Goal: Task Accomplishment & Management: Complete application form

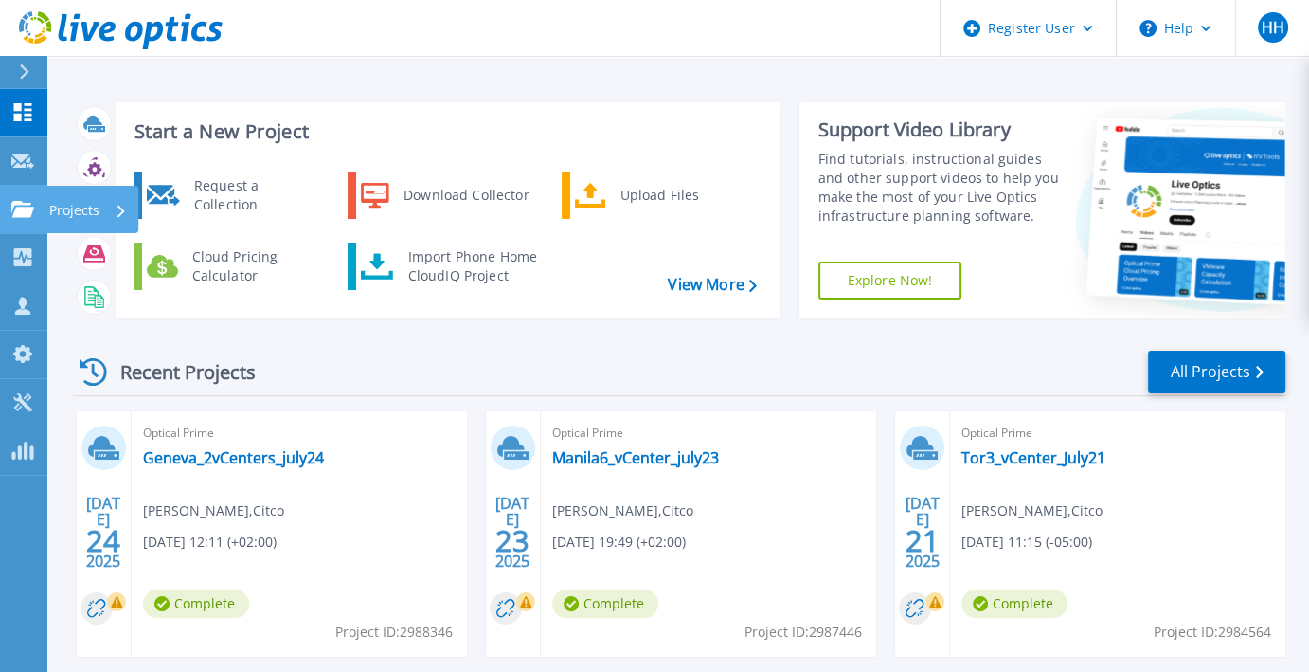
click at [12, 202] on icon at bounding box center [22, 209] width 23 height 16
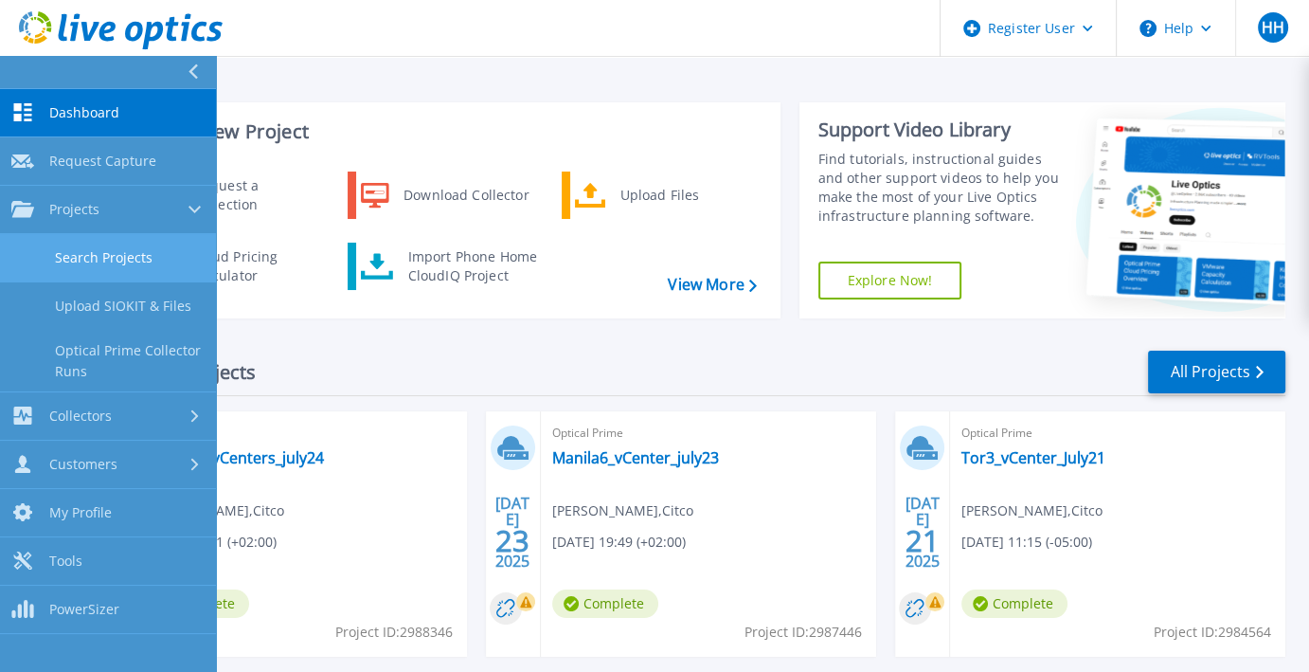
click at [127, 259] on link "Search Projects" at bounding box center [108, 258] width 216 height 48
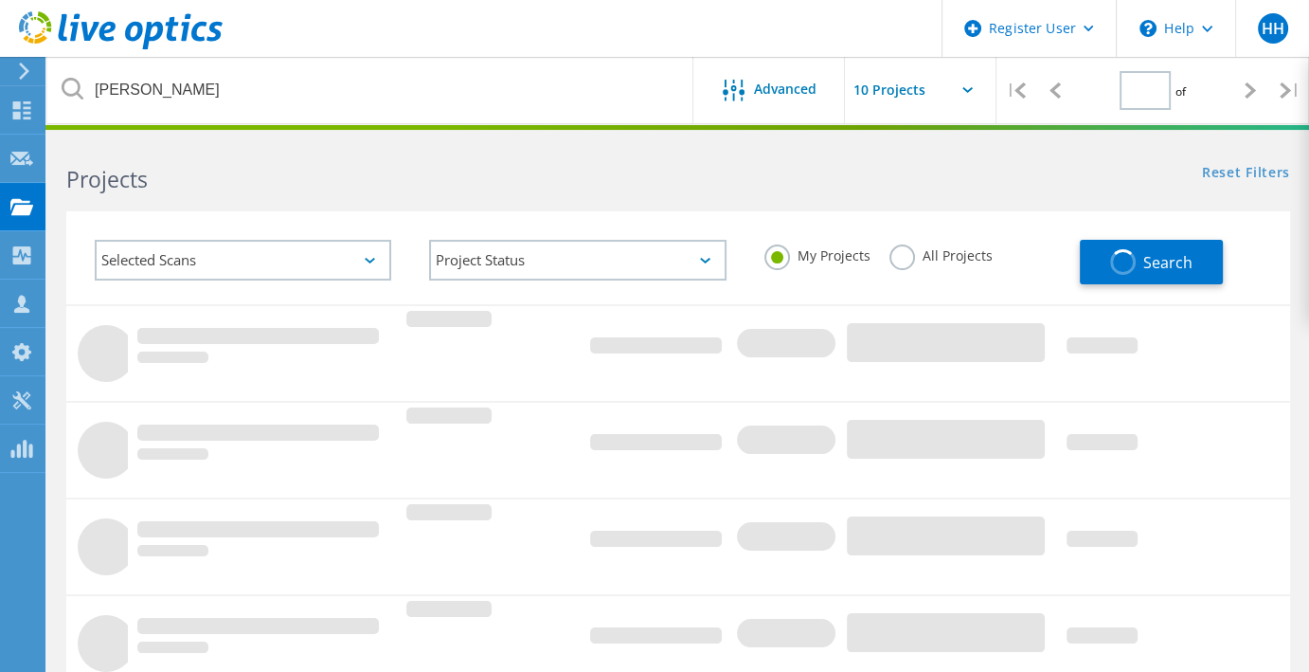
type input "1"
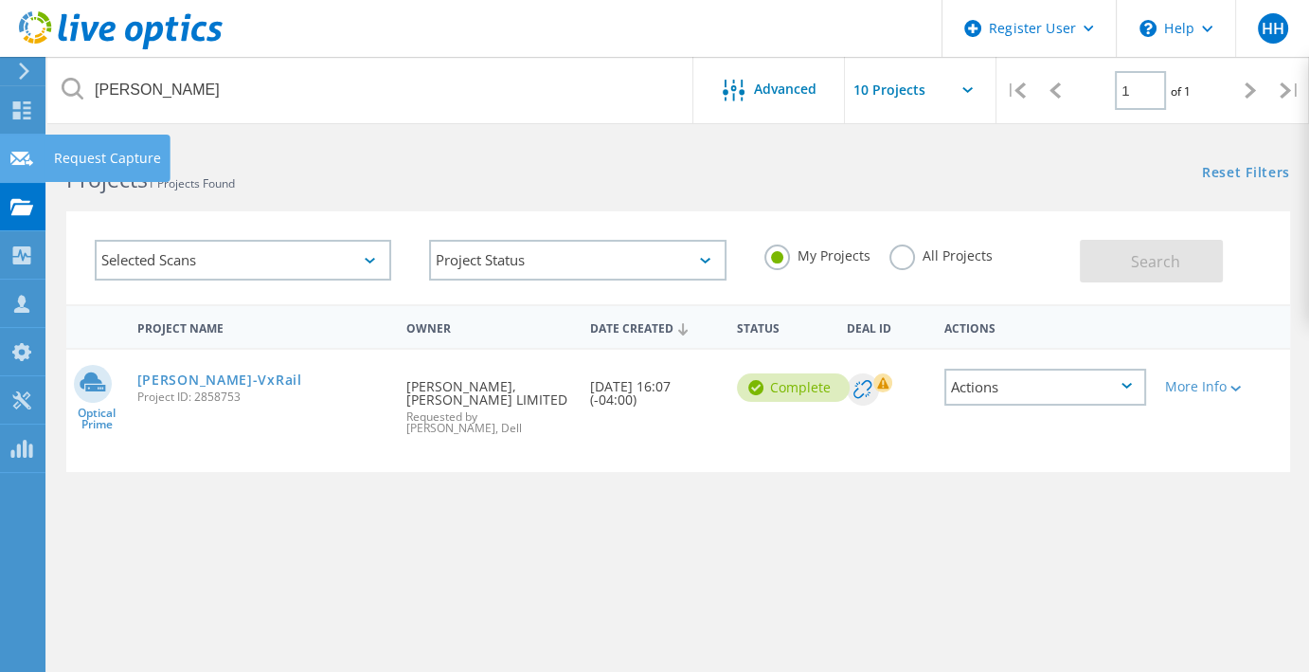
click at [20, 165] on icon at bounding box center [21, 159] width 23 height 18
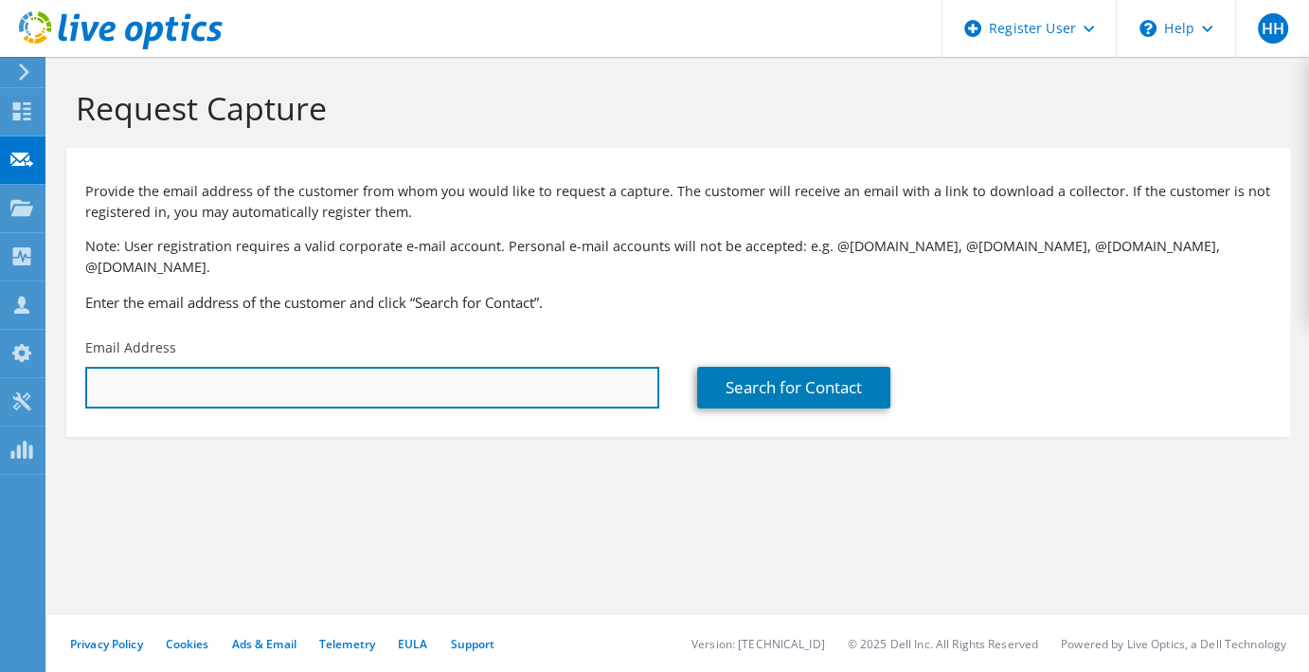
click at [350, 367] on input "text" at bounding box center [372, 388] width 574 height 42
paste input "[PERSON_NAME][EMAIL_ADDRESS][DOMAIN_NAME]"
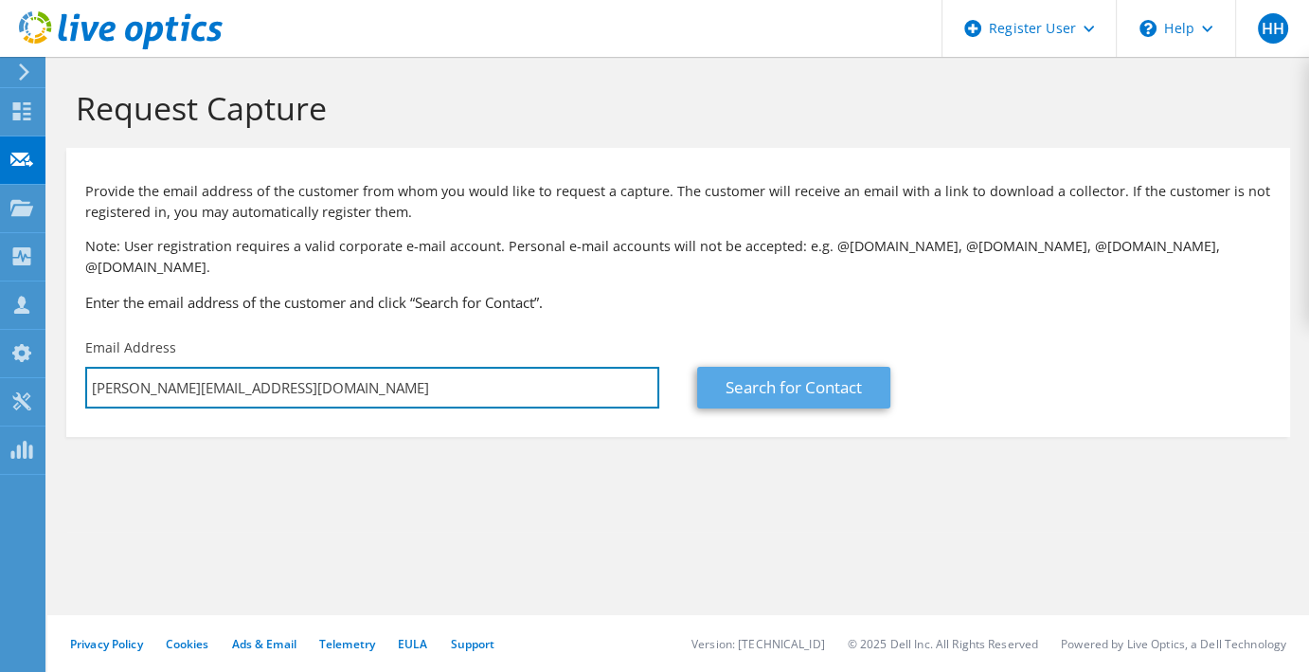
type input "[PERSON_NAME][EMAIL_ADDRESS][DOMAIN_NAME]"
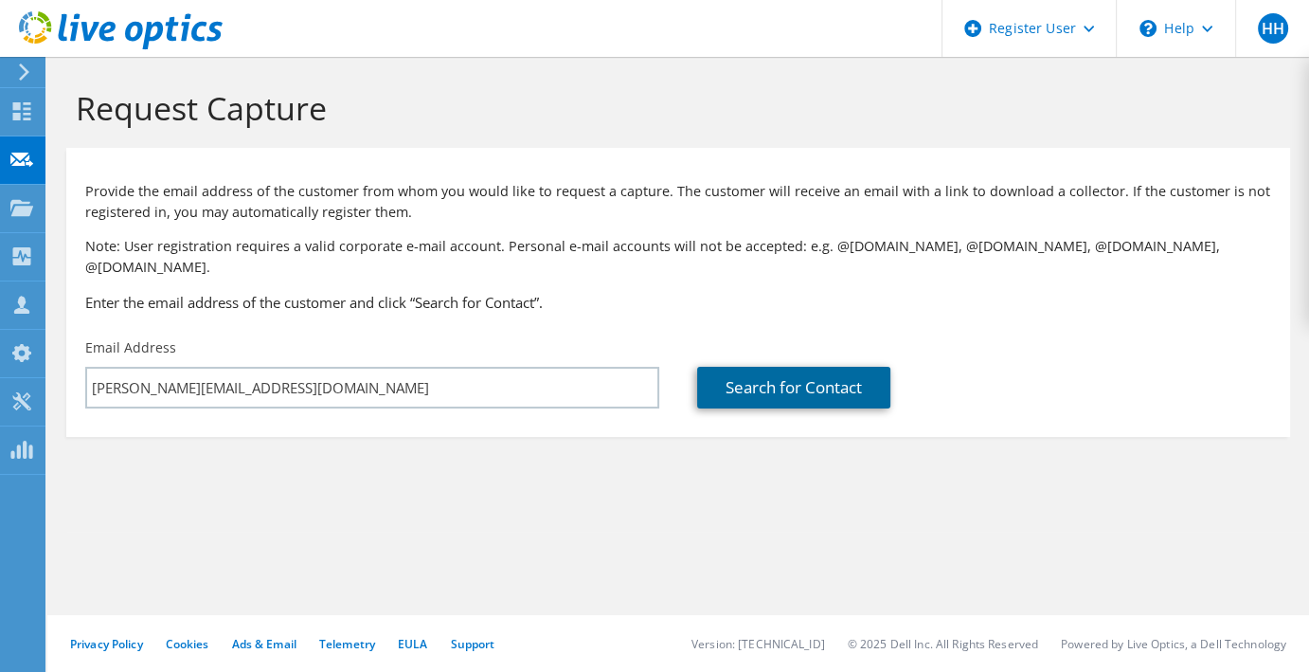
click at [767, 369] on link "Search for Contact" at bounding box center [793, 388] width 193 height 42
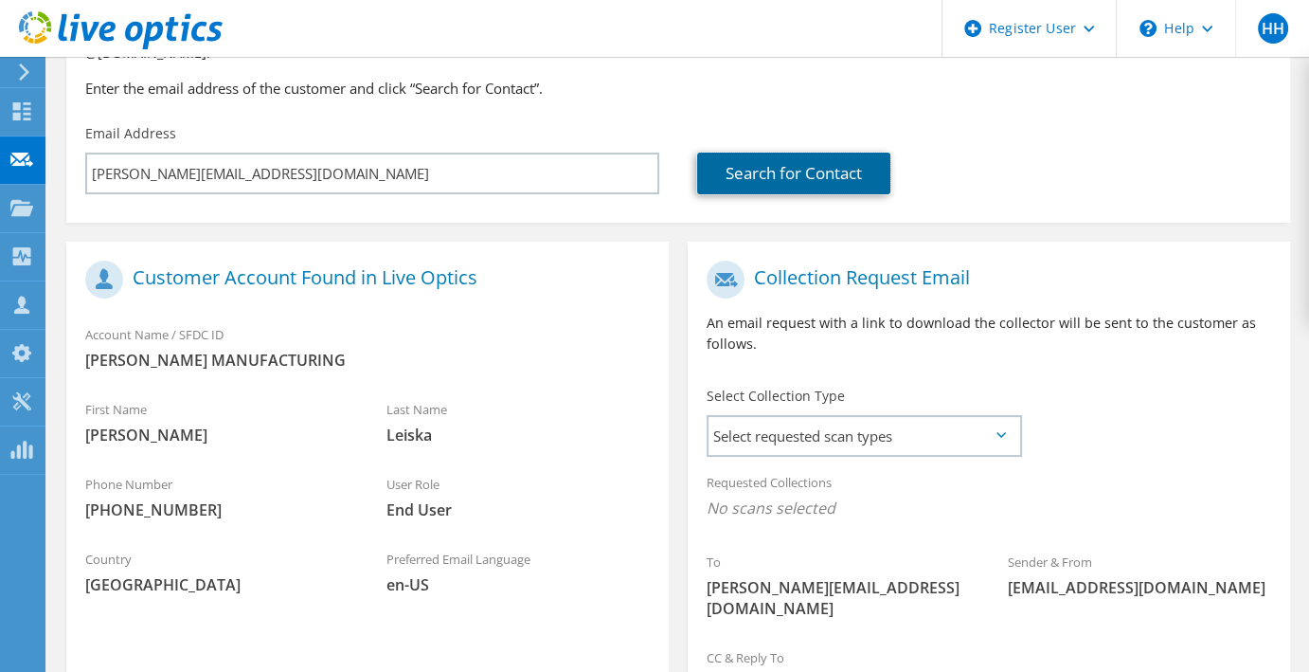
scroll to position [235, 0]
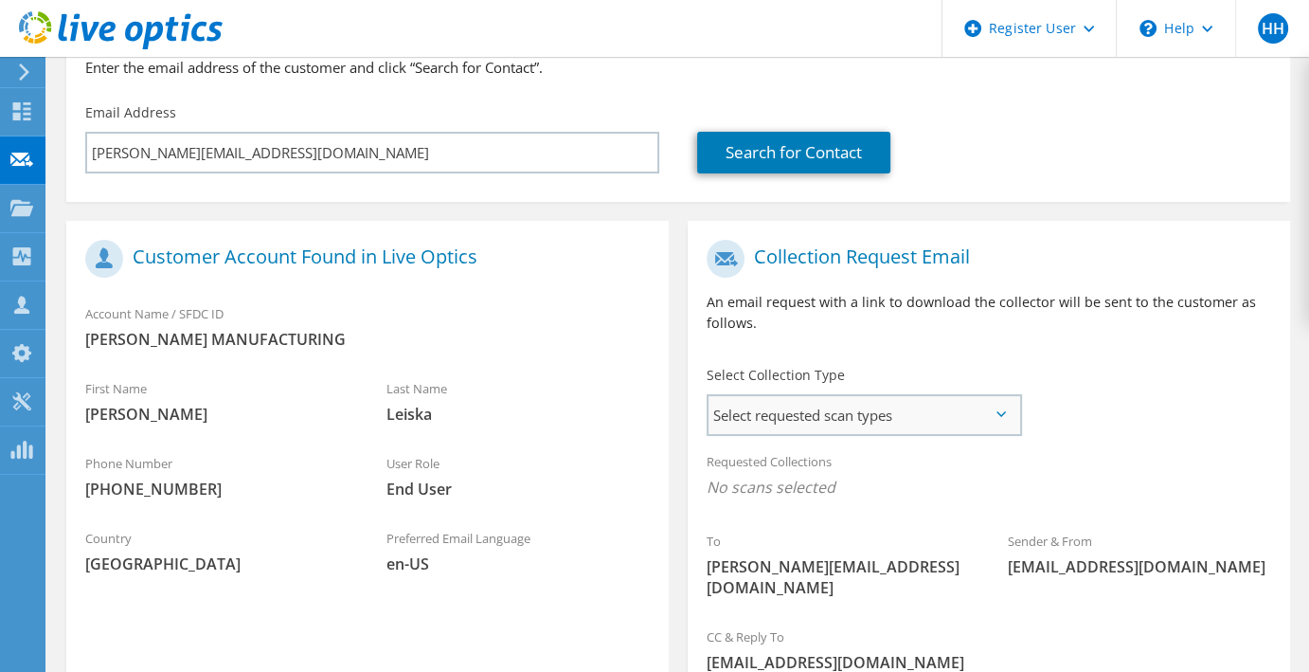
click at [802, 396] on span "Select requested scan types" at bounding box center [863, 415] width 311 height 38
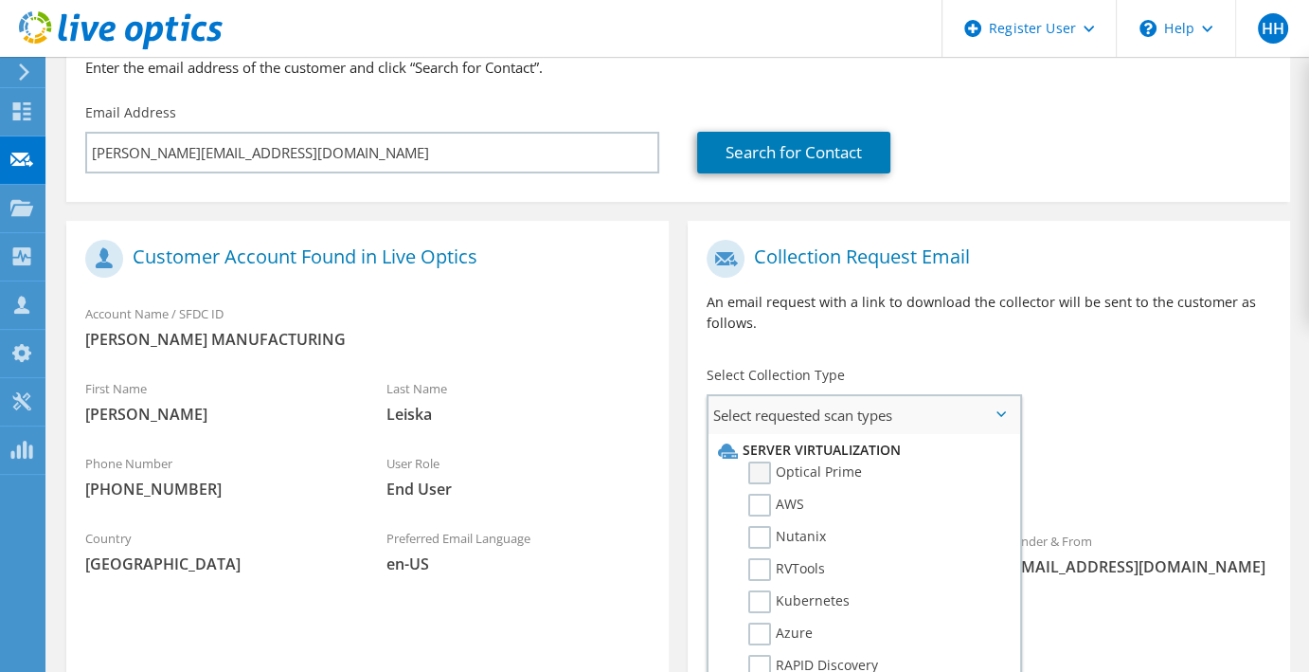
click at [794, 461] on label "Optical Prime" at bounding box center [805, 472] width 114 height 23
click at [0, 0] on input "Optical Prime" at bounding box center [0, 0] width 0 height 0
click at [1222, 400] on div "To [PERSON_NAME][EMAIL_ADDRESS][DOMAIN_NAME] Sender & From [EMAIL_ADDRESS][DOMA…" at bounding box center [989, 426] width 602 height 392
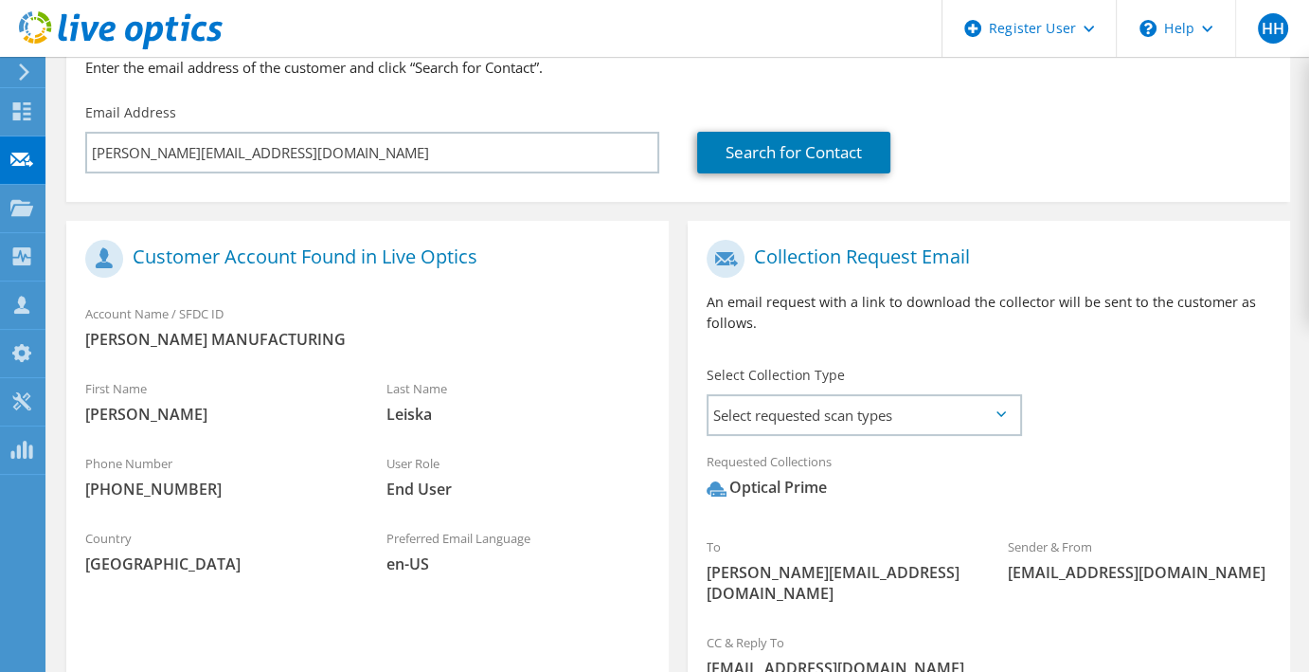
scroll to position [412, 0]
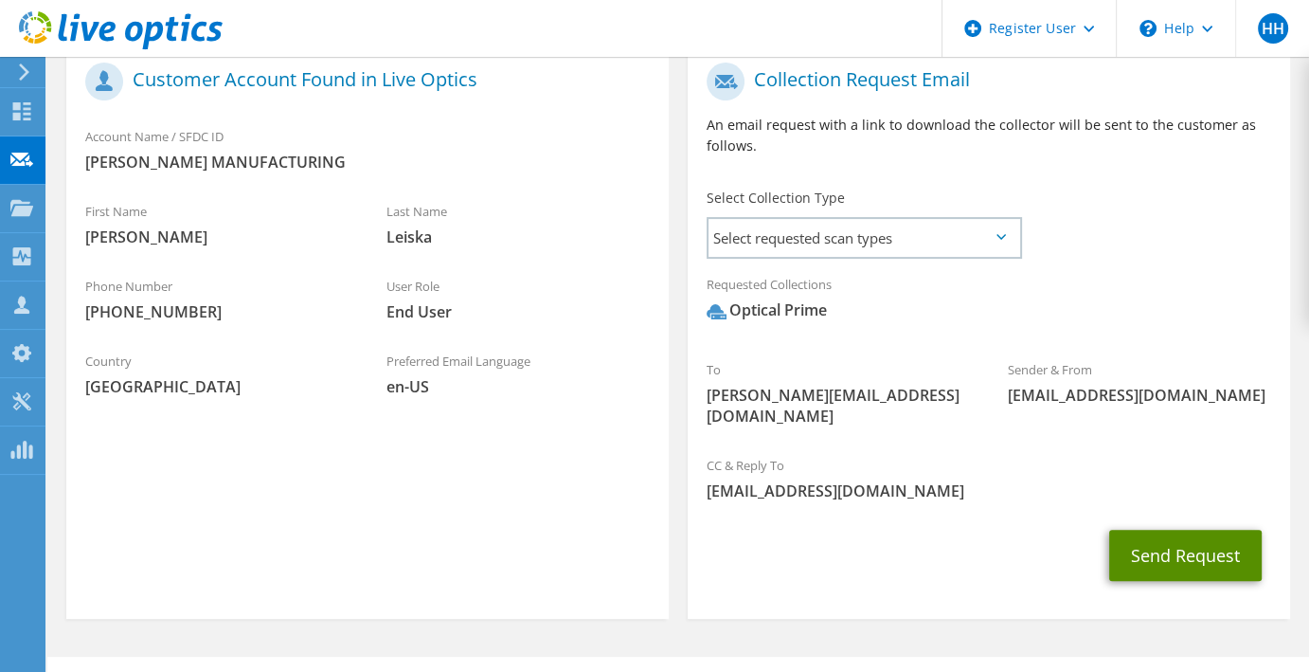
click at [1172, 529] on button "Send Request" at bounding box center [1185, 554] width 152 height 51
